Goal: Find specific page/section: Locate a particular part of the current website

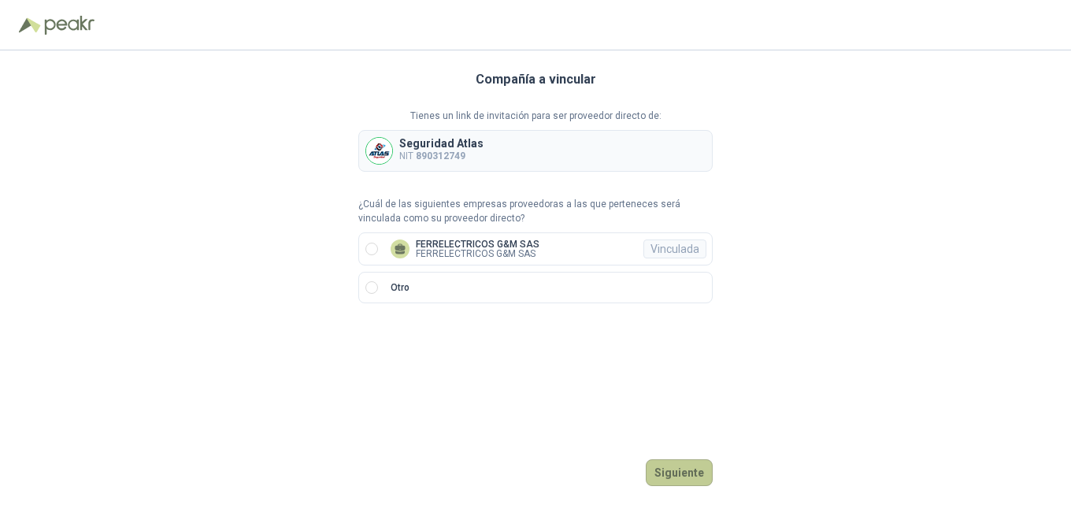
click at [673, 472] on button "Siguiente" at bounding box center [679, 472] width 67 height 27
click at [381, 250] on label "FERRELECTRICOS G&M SAS FERRELECTRICOS G&M SAS Vinculada" at bounding box center [535, 248] width 354 height 33
click at [700, 469] on button "Ingresar" at bounding box center [681, 472] width 62 height 27
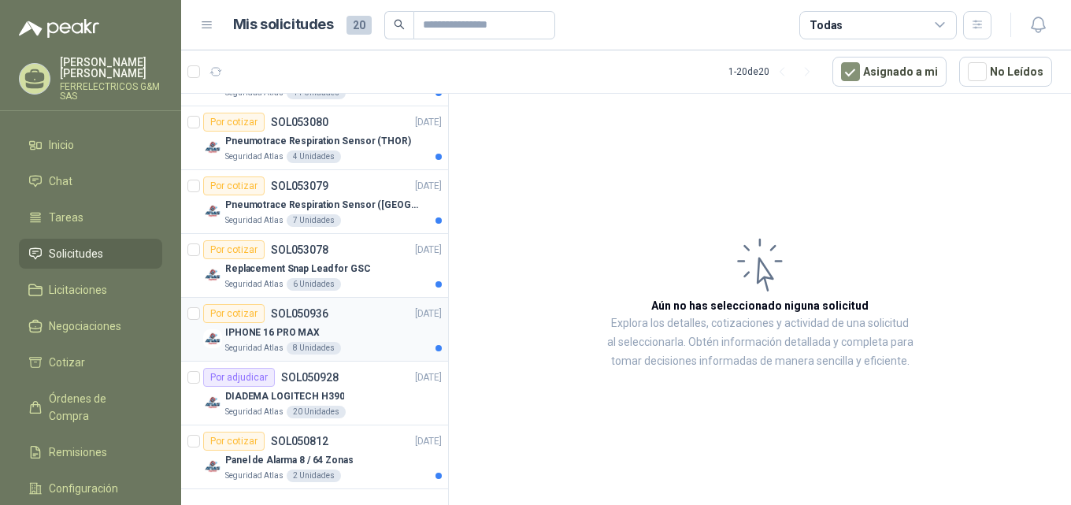
scroll to position [1025, 0]
click at [246, 461] on p "Panel de Alarma 8 / 64 Zonas" at bounding box center [289, 459] width 128 height 15
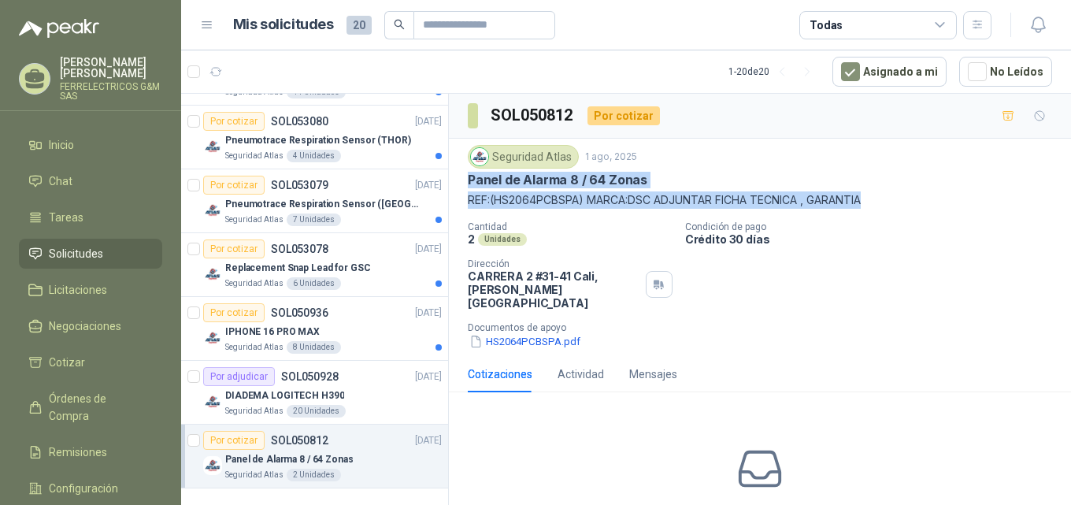
drag, startPoint x: 458, startPoint y: 180, endPoint x: 895, endPoint y: 198, distance: 436.7
click at [895, 198] on div "Seguridad Atlas [DATE] Panel de Alarma 8 / 64 Zonas REF:(HS2064PCBSPA) MARCA:DS…" at bounding box center [760, 247] width 622 height 217
copy div "Panel de Alarma 8 / 64 Zonas REF:(HS2064PCBSPA) MARCA:DSC ADJUNTAR FICHA TECNIC…"
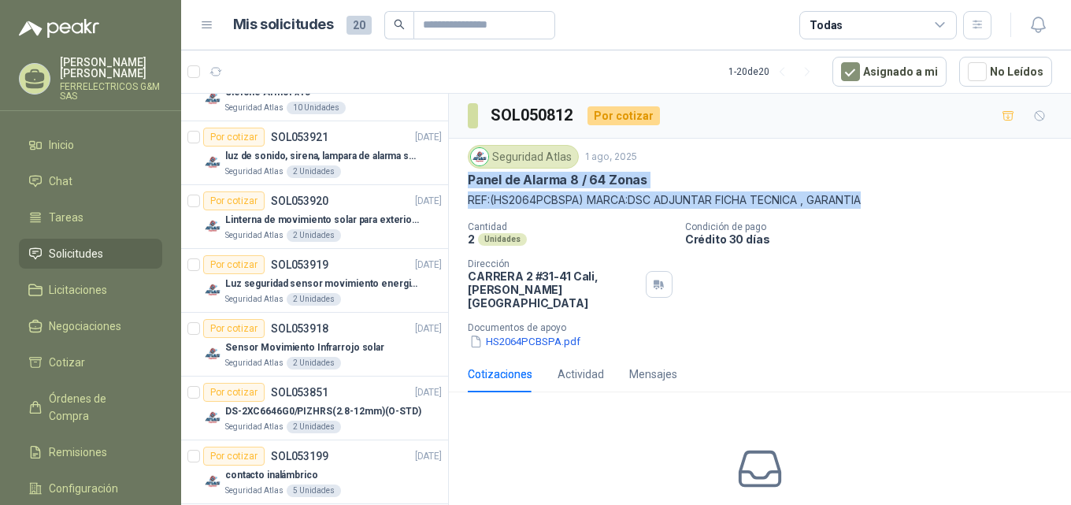
scroll to position [238, 0]
